Goal: Entertainment & Leisure: Consume media (video, audio)

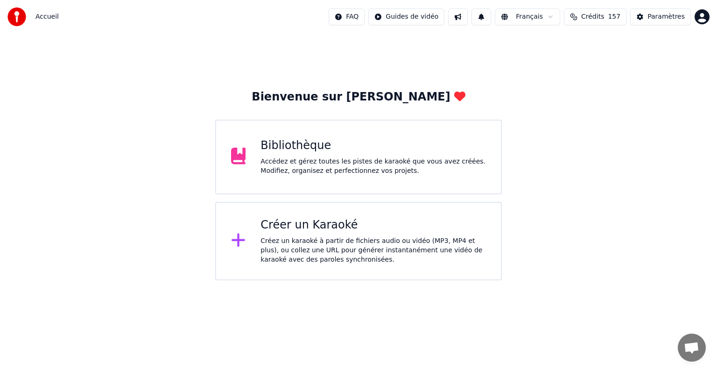
click at [325, 157] on div "Accédez et gérez toutes les pistes de karaoké que vous avez créées. Modifiez, o…" at bounding box center [374, 166] width 226 height 19
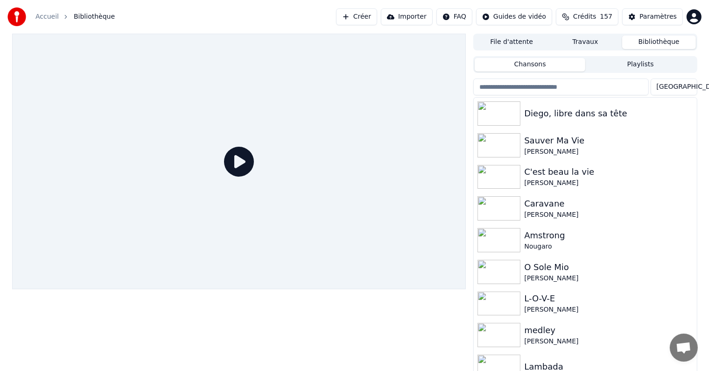
click at [505, 145] on img at bounding box center [499, 145] width 43 height 24
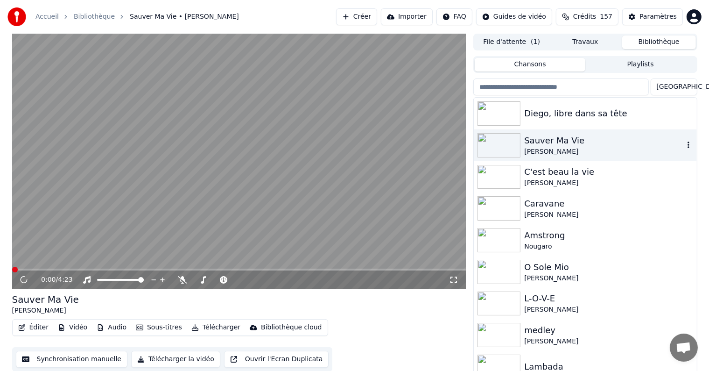
click at [184, 276] on div "0:00 / 4:23" at bounding box center [245, 279] width 408 height 9
click at [187, 280] on icon at bounding box center [182, 279] width 9 height 7
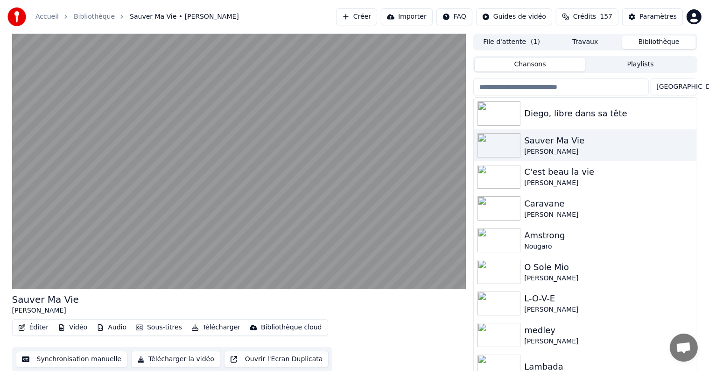
click at [504, 176] on img at bounding box center [499, 177] width 43 height 24
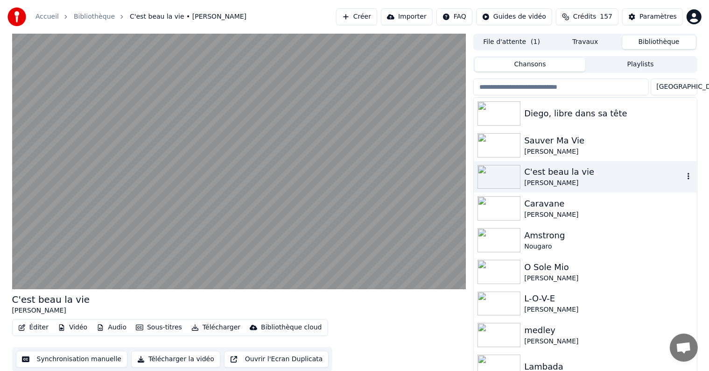
click at [213, 216] on video at bounding box center [239, 161] width 454 height 255
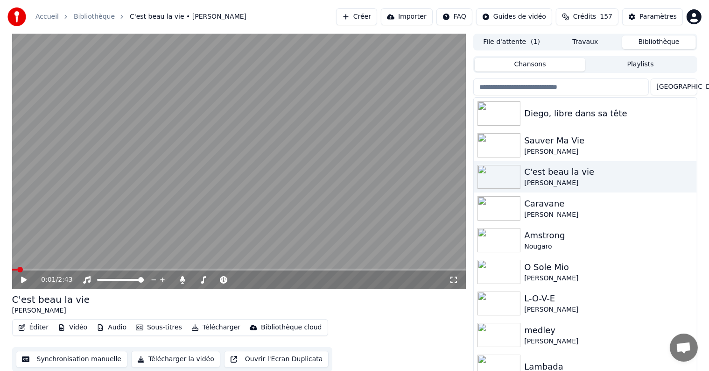
click at [185, 281] on icon at bounding box center [182, 279] width 9 height 7
click at [179, 281] on icon at bounding box center [182, 279] width 9 height 7
click at [253, 216] on video at bounding box center [239, 161] width 454 height 255
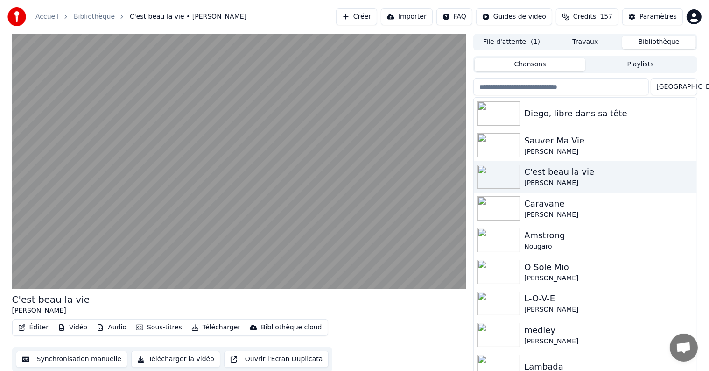
click at [506, 233] on img at bounding box center [499, 240] width 43 height 24
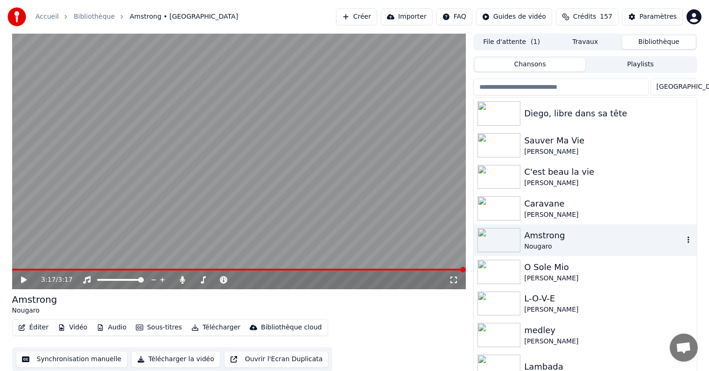
click at [498, 304] on img at bounding box center [499, 303] width 43 height 24
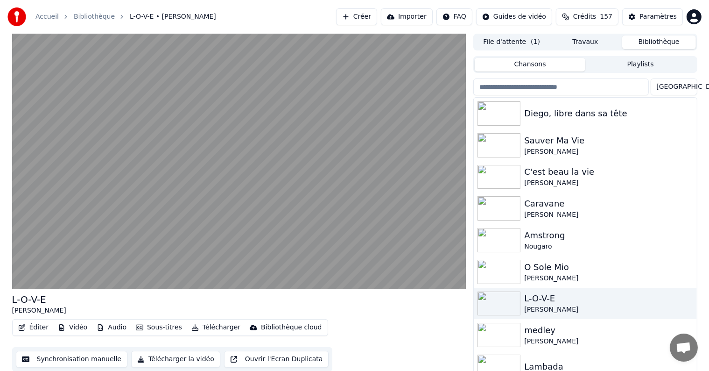
click at [506, 339] on img at bounding box center [499, 335] width 43 height 24
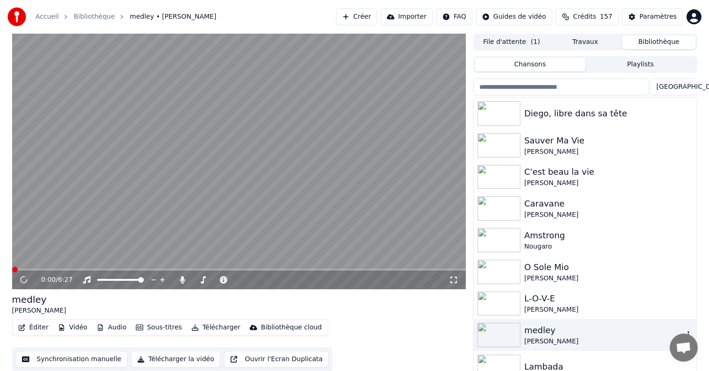
click at [506, 334] on img at bounding box center [499, 335] width 43 height 24
click at [499, 339] on img at bounding box center [499, 335] width 43 height 24
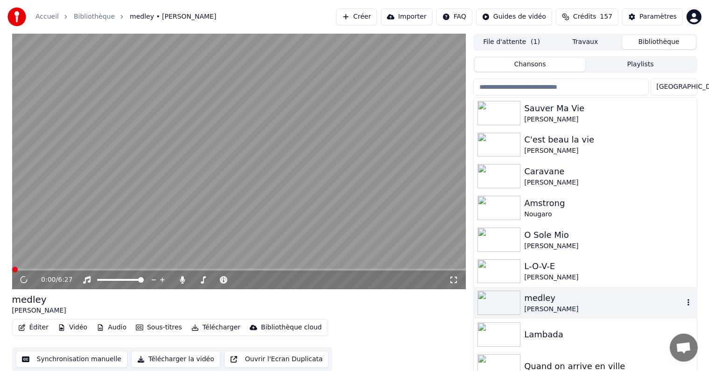
click at [508, 365] on img at bounding box center [499, 366] width 43 height 24
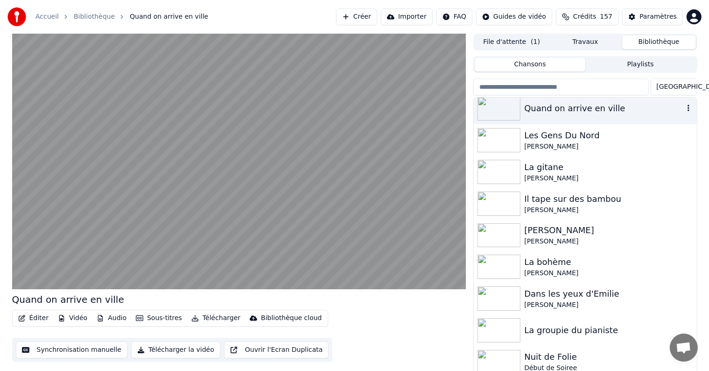
scroll to position [294, 0]
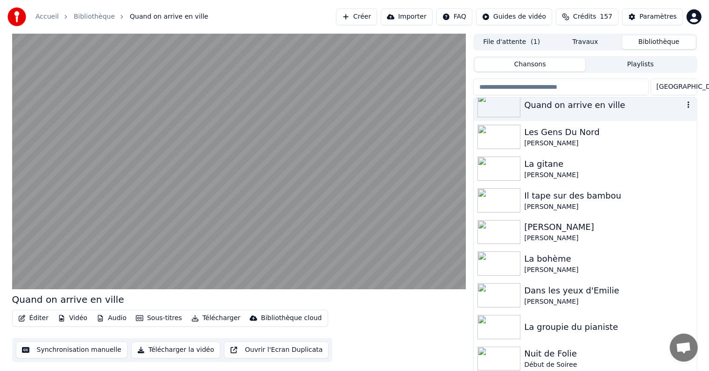
click at [507, 228] on img at bounding box center [499, 232] width 43 height 24
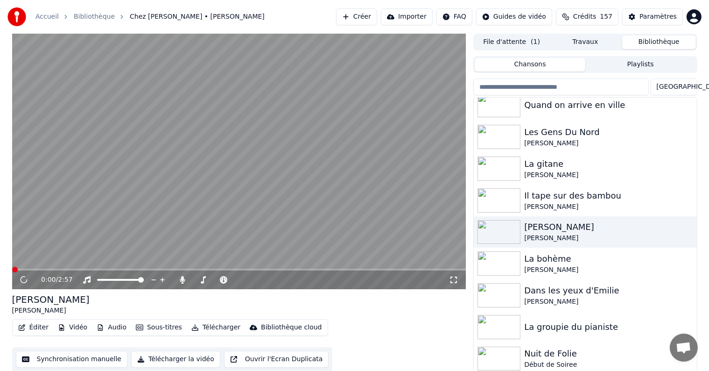
click at [500, 324] on img at bounding box center [499, 327] width 43 height 24
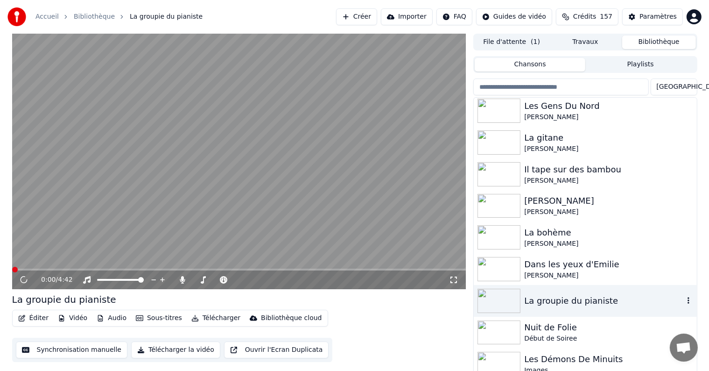
scroll to position [357, 0]
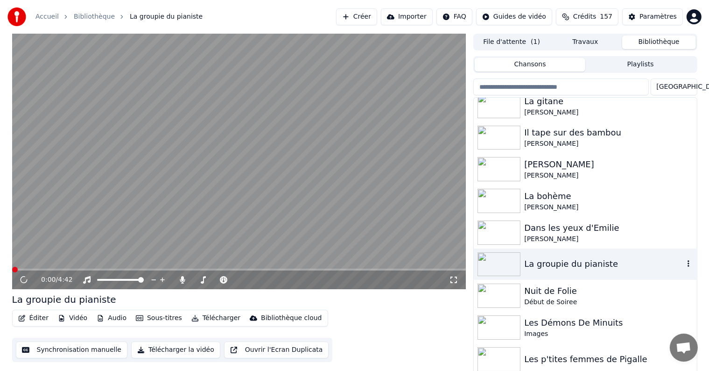
click at [506, 359] on img at bounding box center [499, 359] width 43 height 24
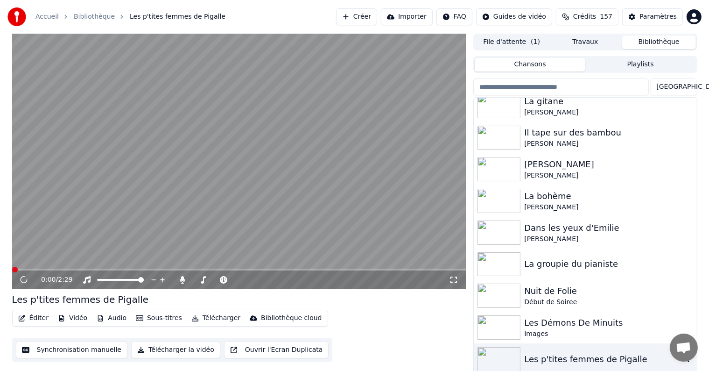
click at [511, 364] on img at bounding box center [499, 359] width 43 height 24
click at [512, 362] on img at bounding box center [499, 359] width 43 height 24
click at [509, 138] on img at bounding box center [499, 138] width 43 height 24
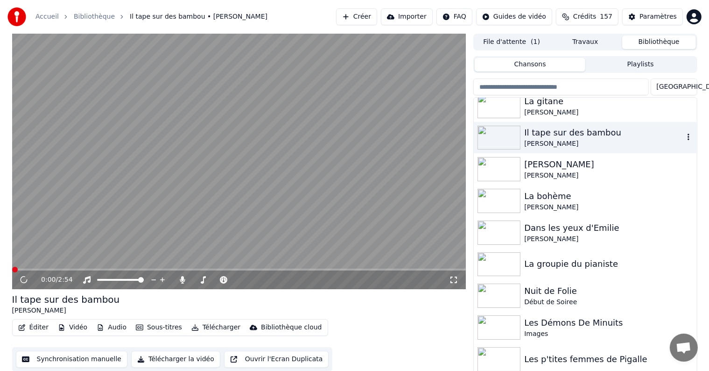
click at [503, 139] on img at bounding box center [499, 138] width 43 height 24
click at [508, 140] on img at bounding box center [499, 138] width 43 height 24
click at [28, 280] on icon at bounding box center [24, 280] width 10 height 10
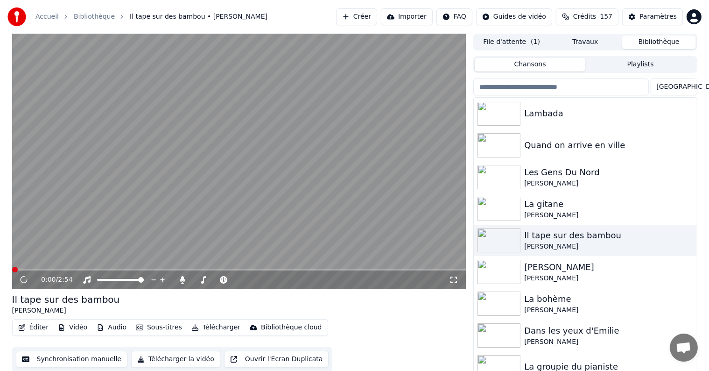
scroll to position [252, 0]
click at [509, 172] on img at bounding box center [499, 178] width 43 height 24
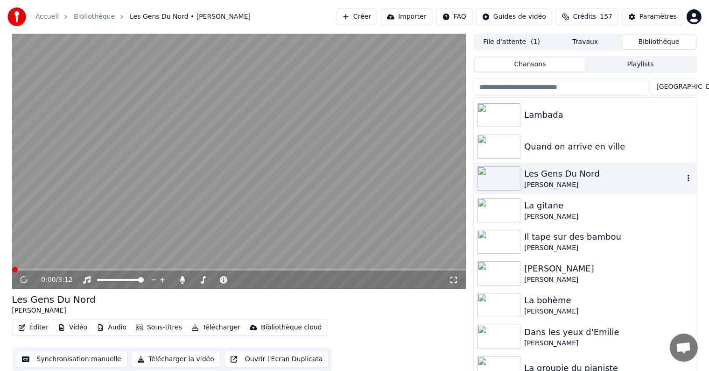
click at [504, 177] on img at bounding box center [499, 178] width 43 height 24
click at [502, 179] on img at bounding box center [499, 178] width 43 height 24
